Goal: Navigation & Orientation: Find specific page/section

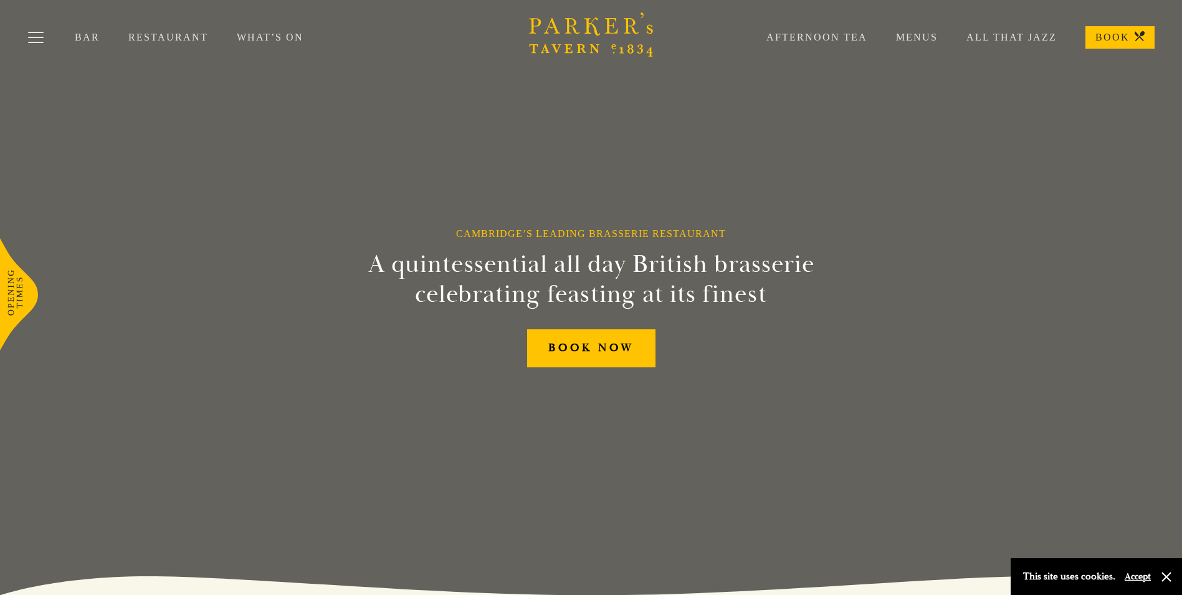
click at [925, 35] on link "Menus" at bounding box center [902, 37] width 70 height 12
click at [187, 34] on link "Restaurant" at bounding box center [182, 37] width 108 height 12
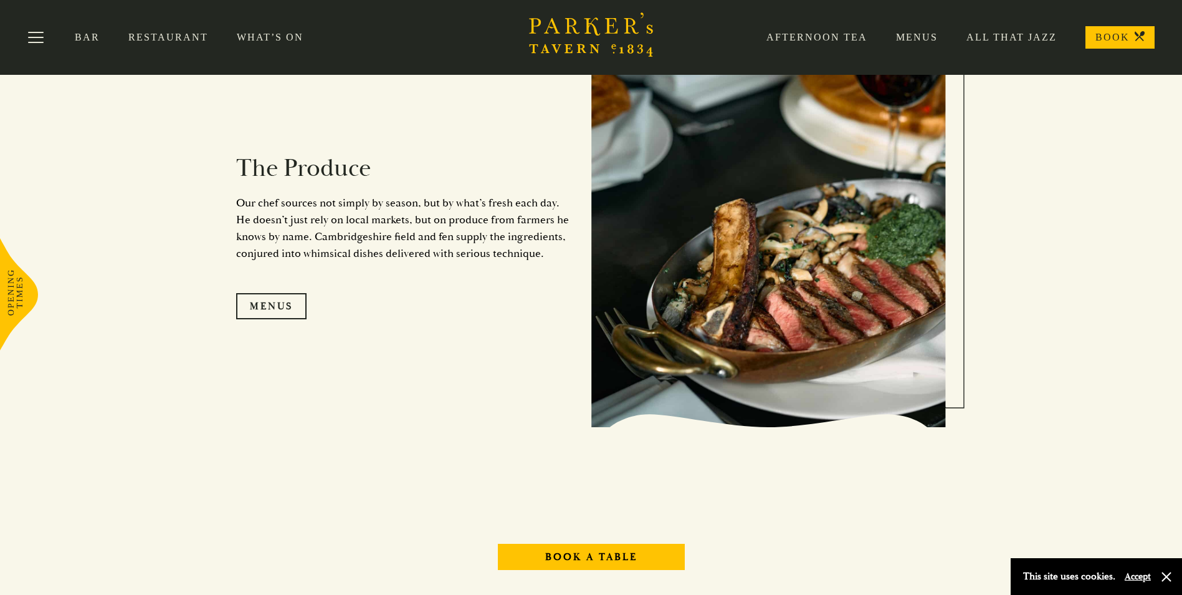
scroll to position [1246, 0]
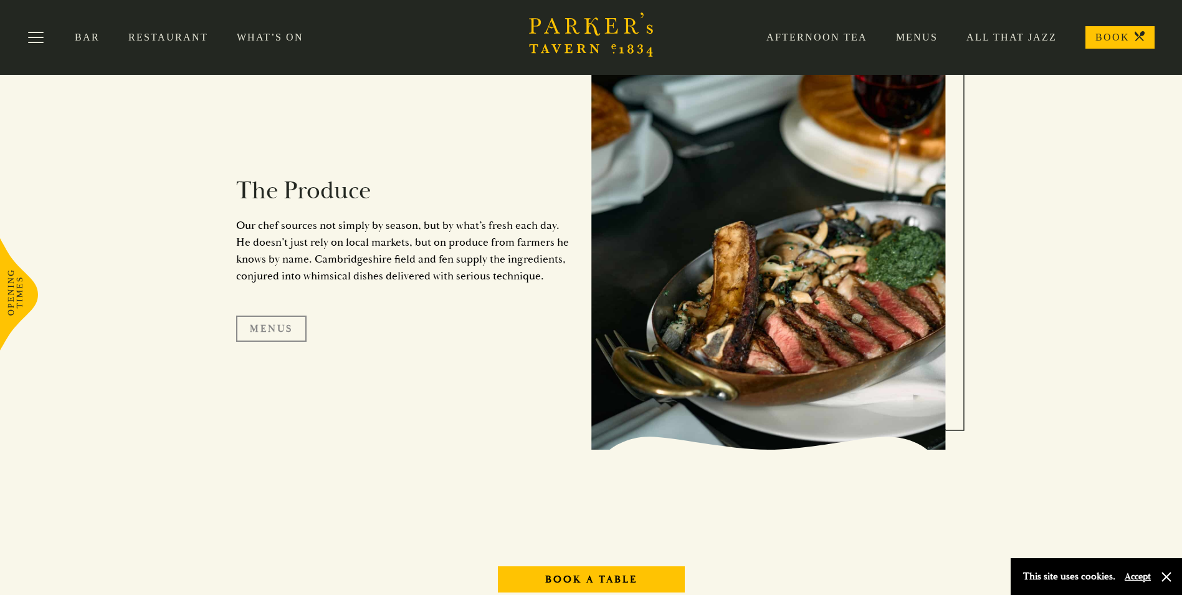
click at [291, 330] on link "Menus" at bounding box center [271, 328] width 70 height 26
